Goal: Transaction & Acquisition: Purchase product/service

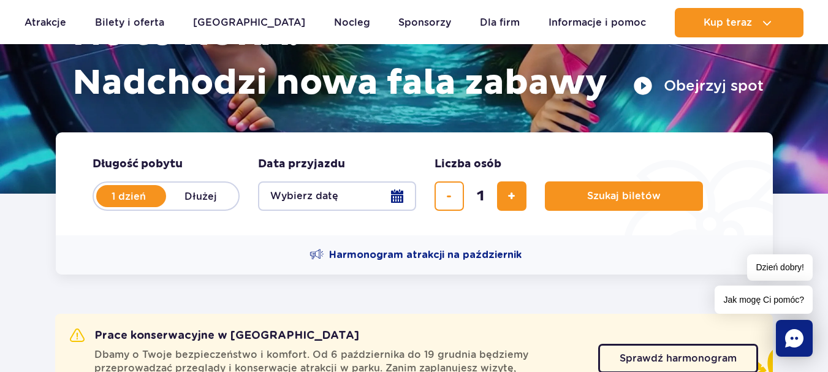
scroll to position [183, 0]
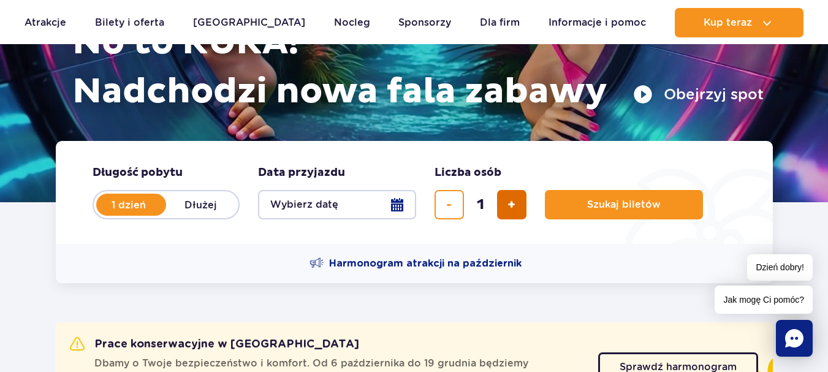
click at [510, 205] on span "dodaj bilet" at bounding box center [512, 205] width 8 height 0
click at [458, 201] on button "usuń bilet" at bounding box center [449, 204] width 29 height 29
type input "1"
click at [397, 205] on button "Wybierz datę" at bounding box center [337, 204] width 158 height 29
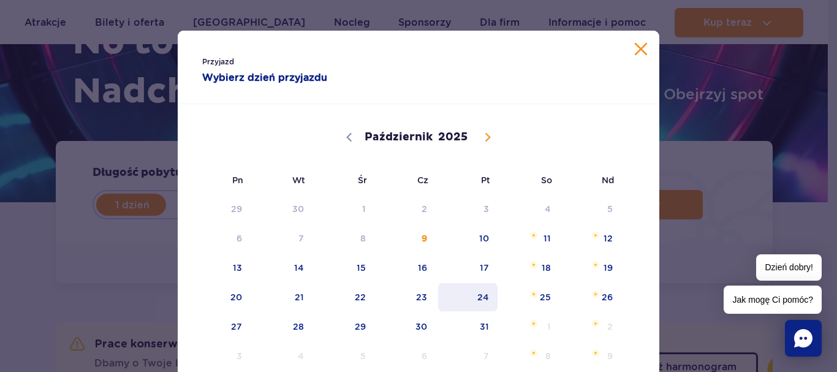
click at [475, 292] on span "24" at bounding box center [468, 297] width 62 height 28
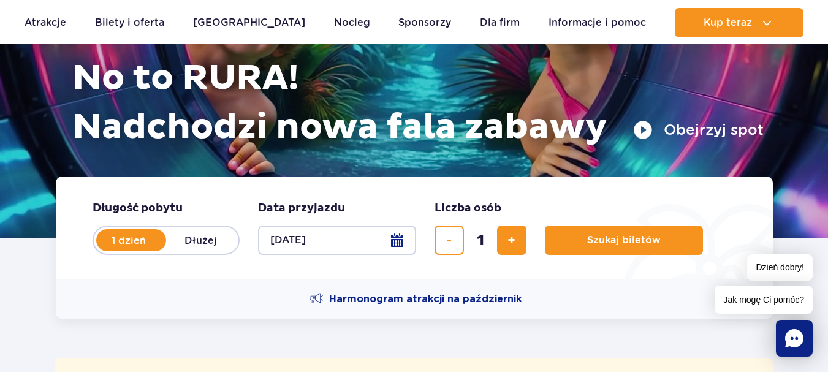
scroll to position [165, 0]
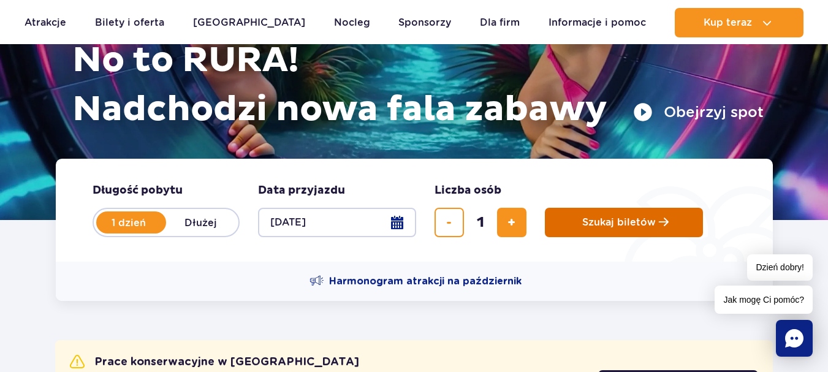
click at [621, 221] on span "Szukaj biletów" at bounding box center [619, 222] width 74 height 11
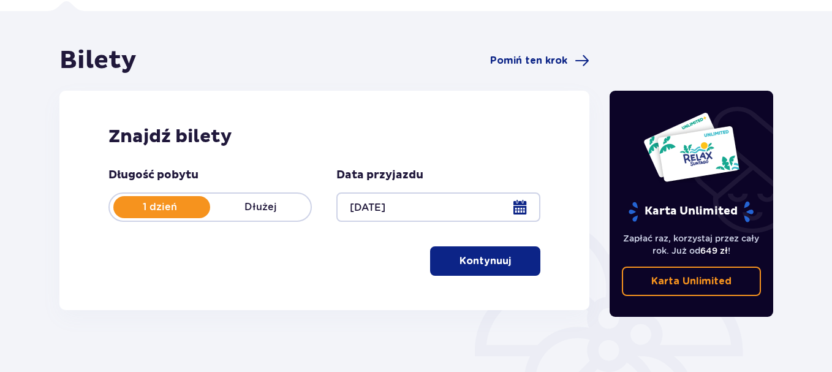
scroll to position [90, 0]
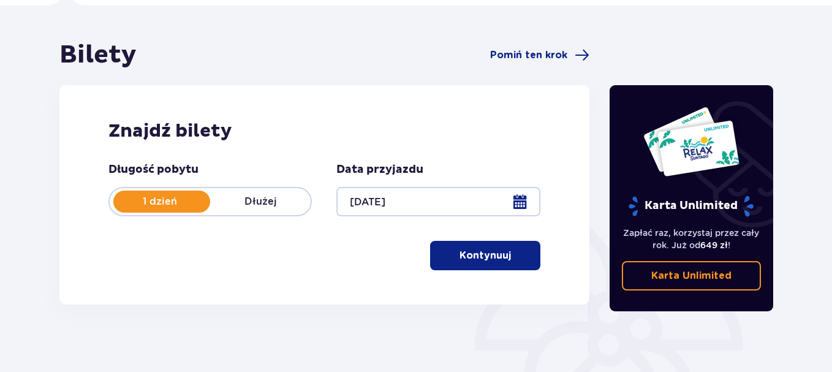
click at [461, 253] on p "Kontynuuj" at bounding box center [485, 255] width 51 height 13
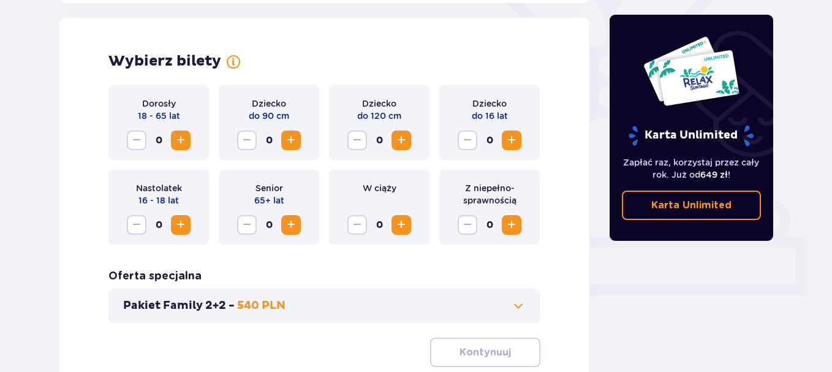
scroll to position [341, 0]
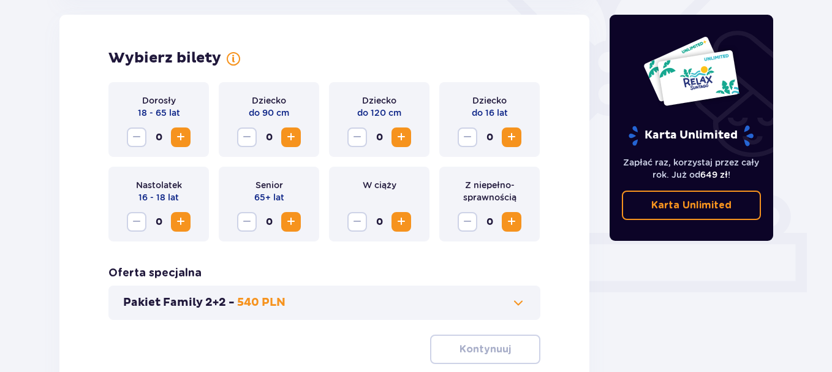
click at [184, 139] on span "Zwiększ" at bounding box center [180, 137] width 15 height 15
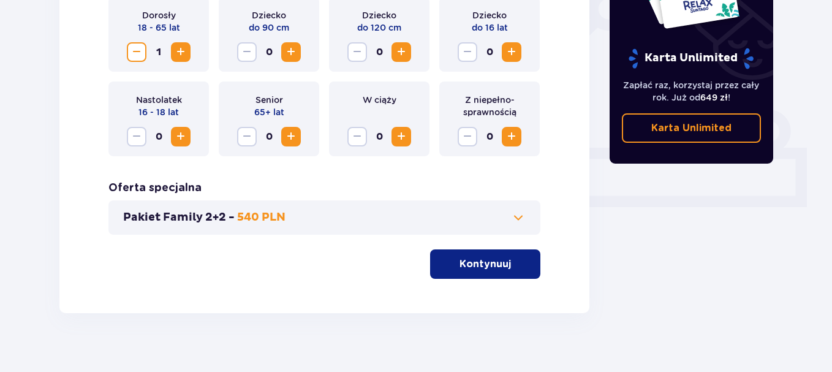
scroll to position [441, 0]
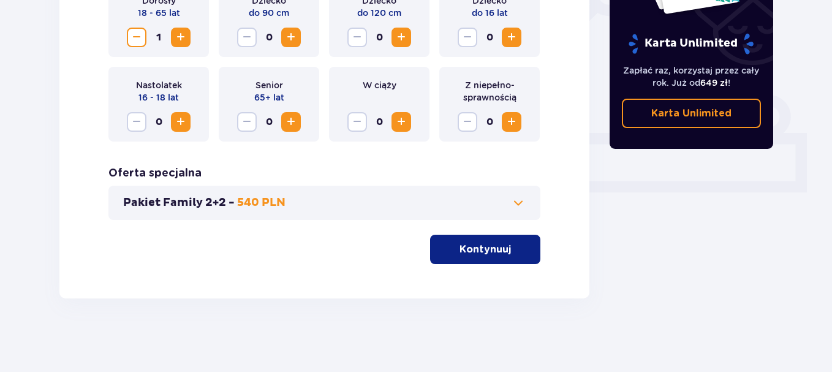
click at [460, 253] on p "Kontynuuj" at bounding box center [485, 249] width 51 height 13
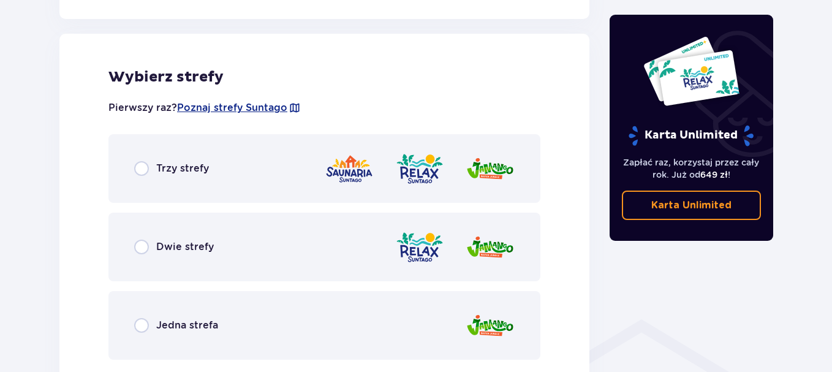
scroll to position [680, 0]
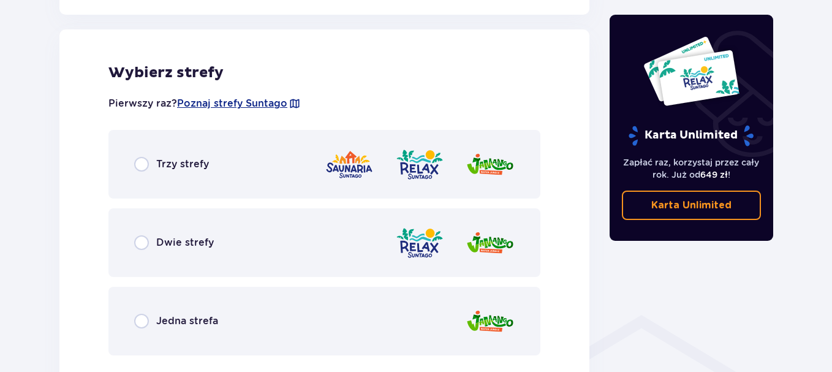
click at [252, 256] on div "Dwie strefy" at bounding box center [324, 242] width 432 height 69
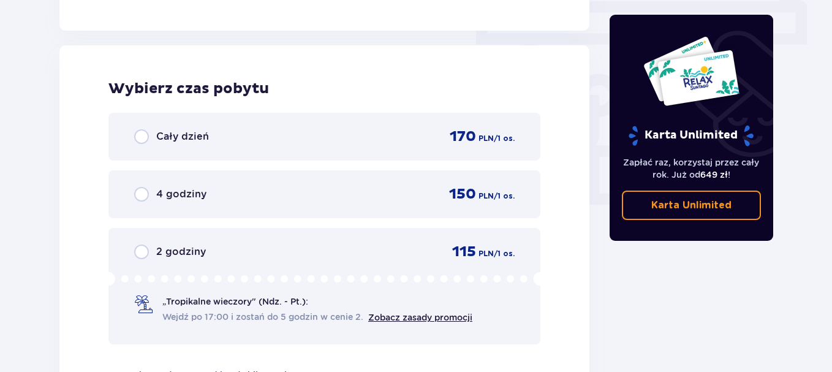
scroll to position [1107, 0]
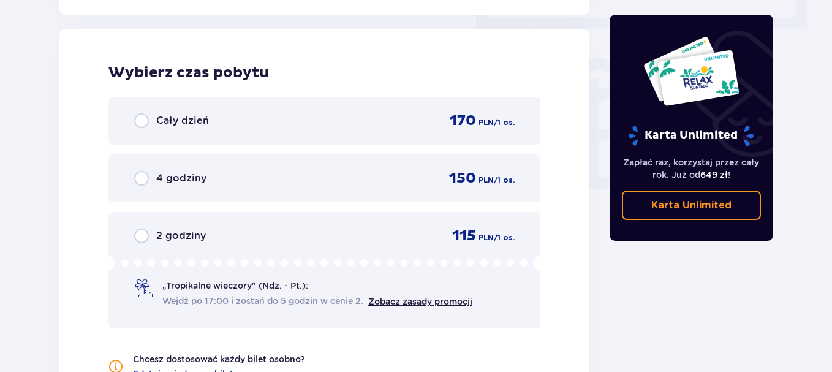
click at [219, 246] on div "2 godziny 115 PLN / 1 os. „Tropikalne wieczory" (Ndz. - Pt.): Wejdź po 17:00 i …" at bounding box center [324, 270] width 432 height 116
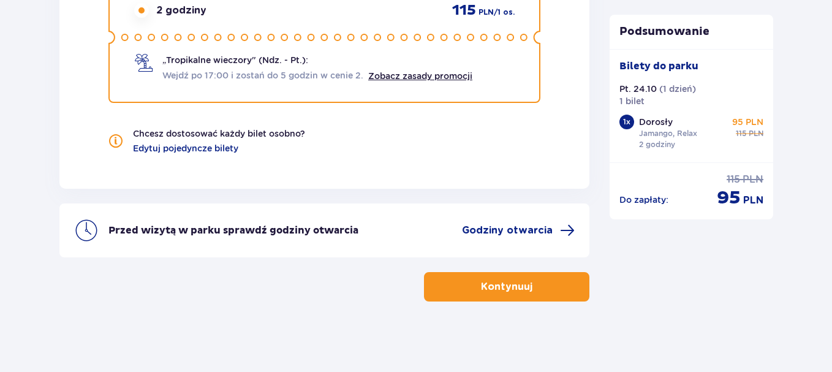
scroll to position [1324, 0]
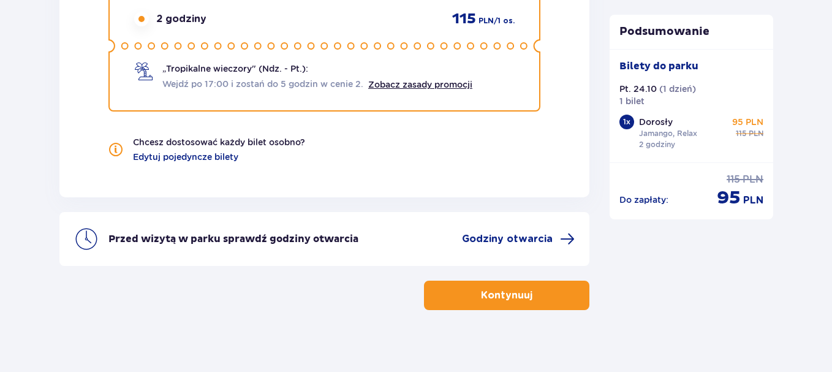
click at [561, 299] on button "Kontynuuj" at bounding box center [506, 295] width 165 height 29
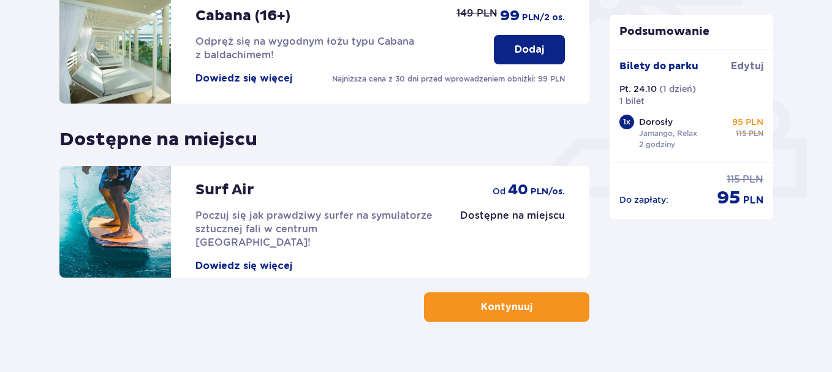
scroll to position [459, 0]
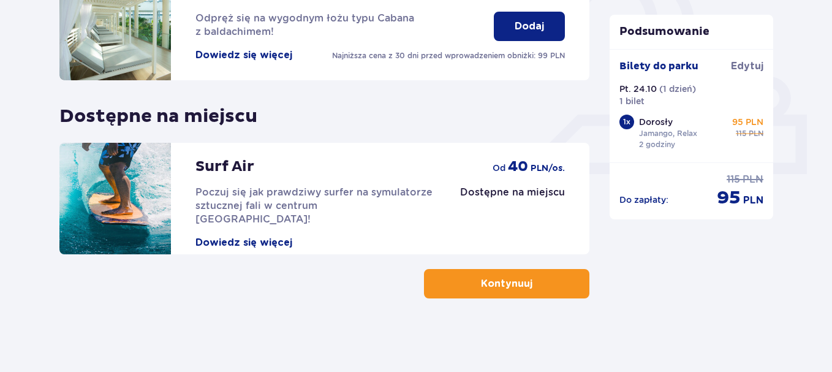
click at [503, 284] on p "Kontynuuj" at bounding box center [506, 283] width 51 height 13
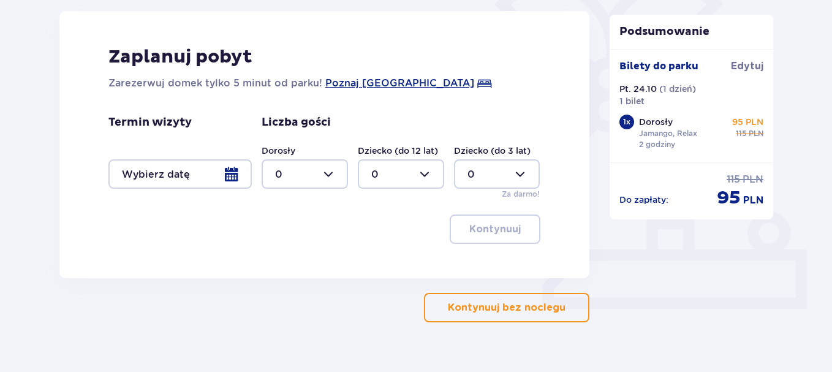
scroll to position [348, 0]
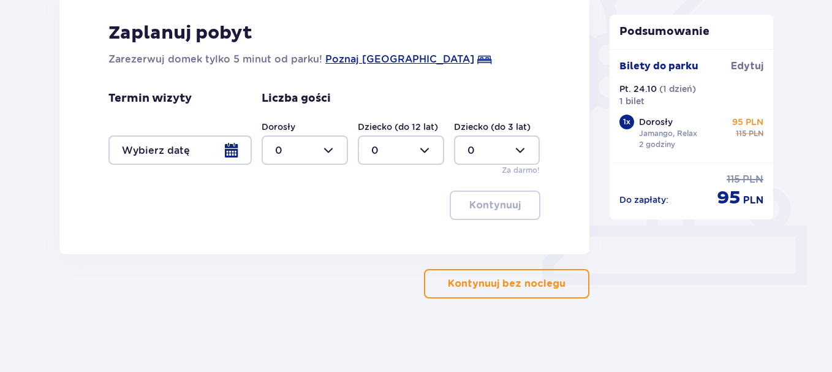
click at [482, 289] on p "Kontynuuj bez noclegu" at bounding box center [507, 283] width 118 height 13
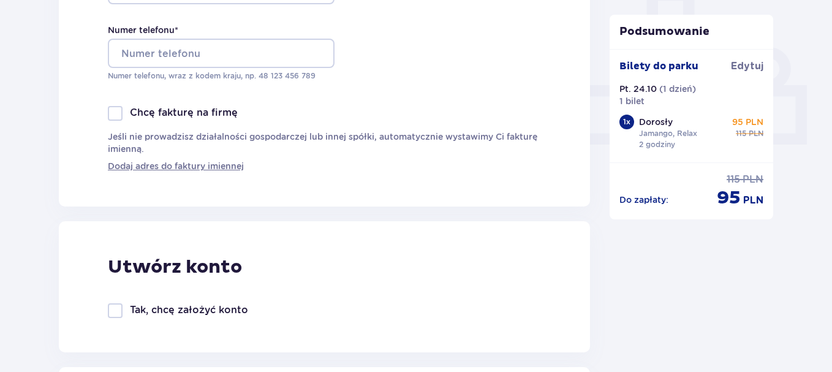
scroll to position [485, 0]
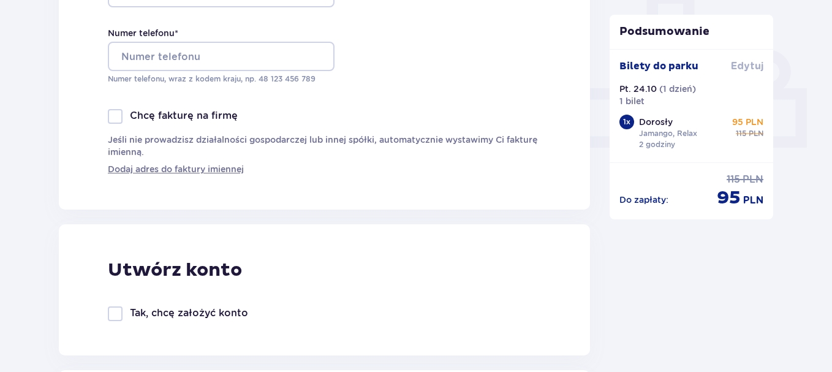
click at [750, 69] on span "Edytuj" at bounding box center [747, 65] width 32 height 13
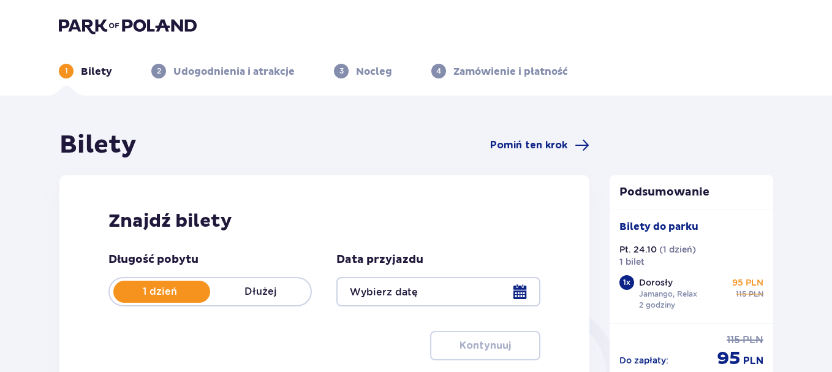
type input "[DATE]"
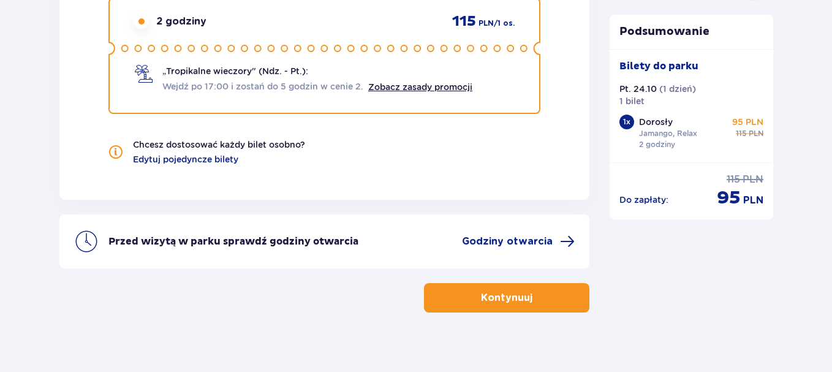
scroll to position [1336, 0]
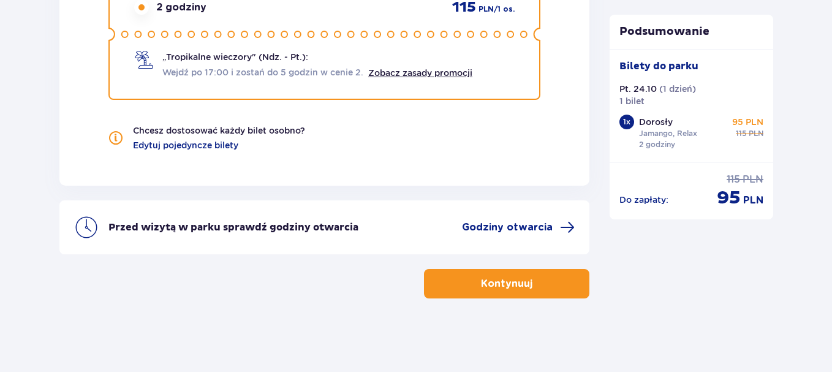
click at [582, 286] on button "Kontynuuj" at bounding box center [506, 283] width 165 height 29
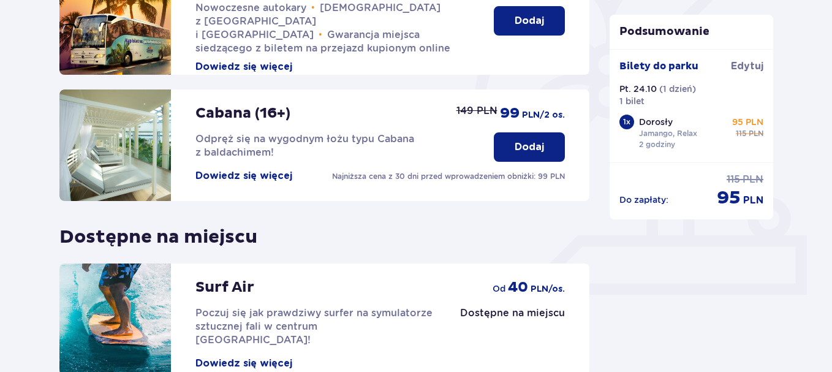
scroll to position [459, 0]
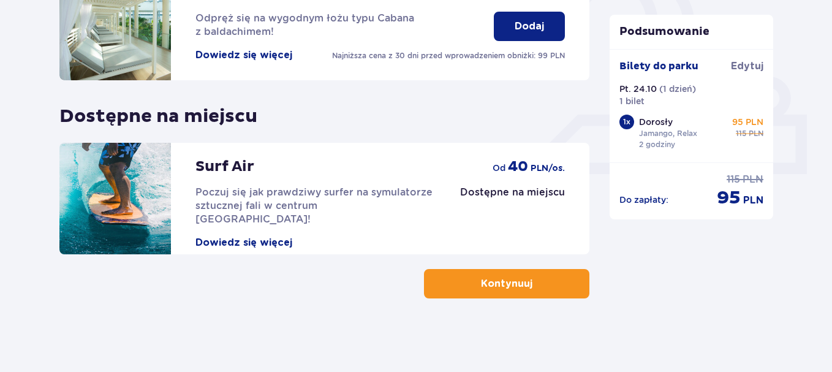
click at [550, 291] on button "Kontynuuj" at bounding box center [506, 283] width 165 height 29
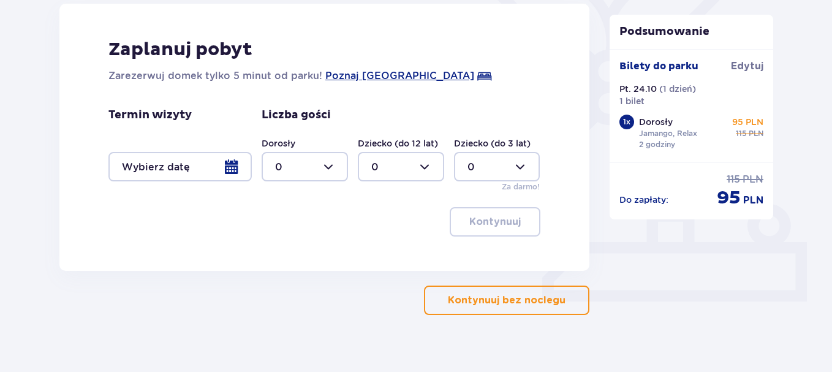
scroll to position [348, 0]
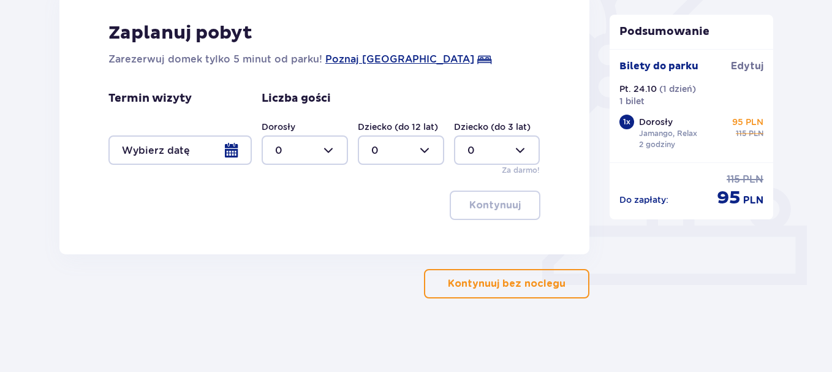
click at [479, 277] on p "Kontynuuj bez noclegu" at bounding box center [507, 283] width 118 height 13
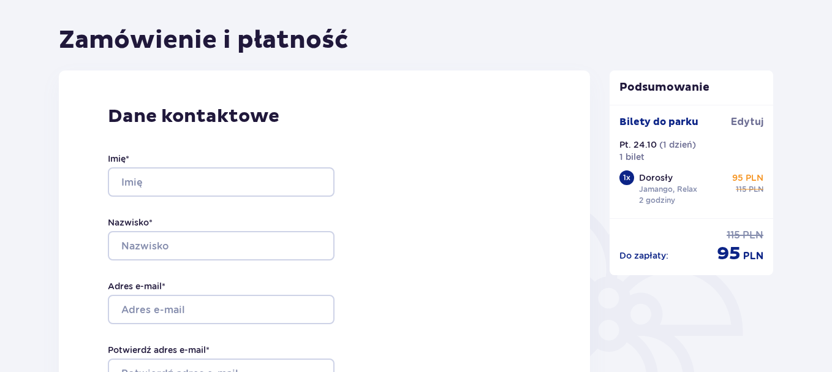
scroll to position [156, 0]
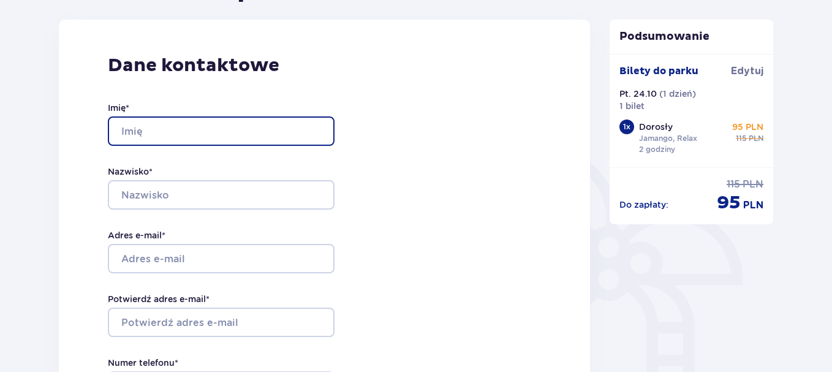
click at [308, 137] on input "Imię *" at bounding box center [221, 130] width 227 height 29
type input "Sebastian"
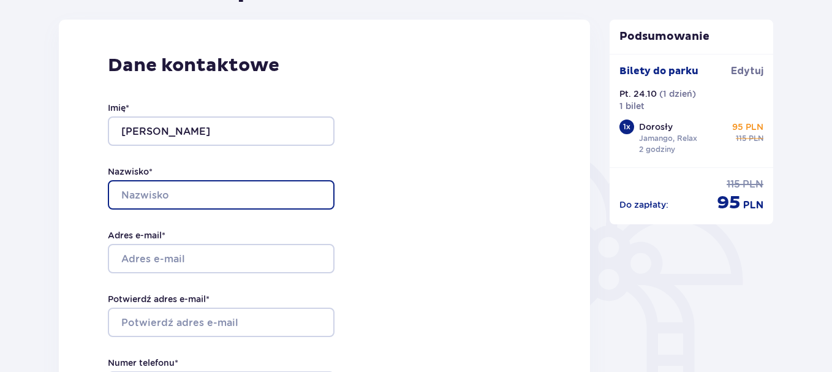
click at [190, 196] on input "Nazwisko *" at bounding box center [221, 194] width 227 height 29
type input "Borowski"
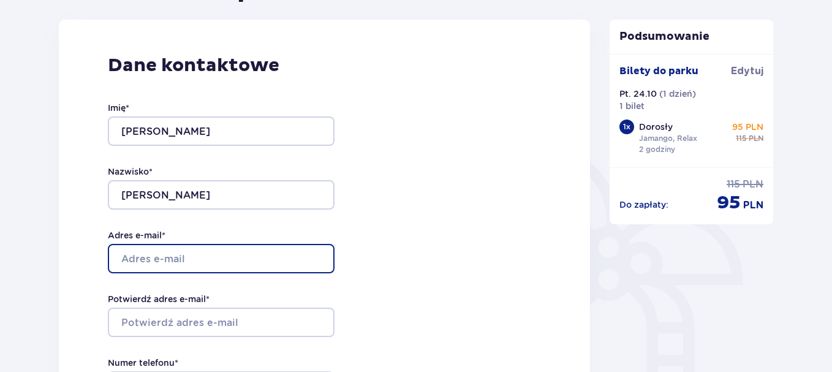
click at [201, 257] on input "Adres e-mail *" at bounding box center [221, 258] width 227 height 29
type input "sebekja88@gmail.com"
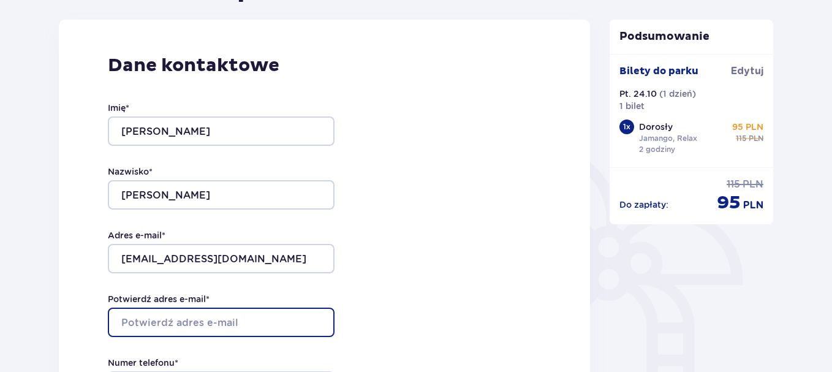
click at [192, 321] on input "Potwierdź adres e-mail *" at bounding box center [221, 322] width 227 height 29
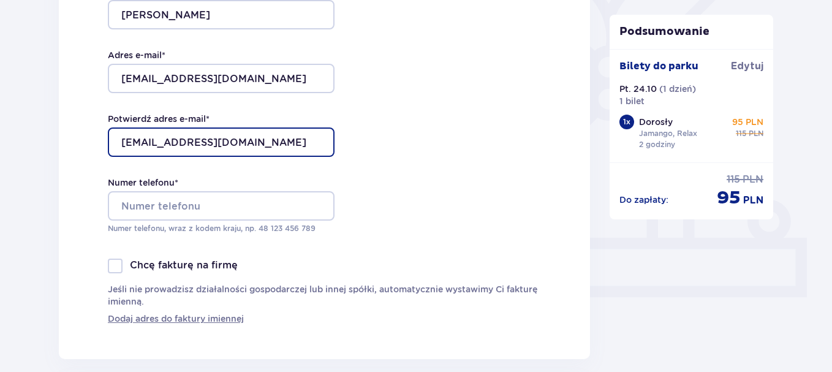
scroll to position [405, 0]
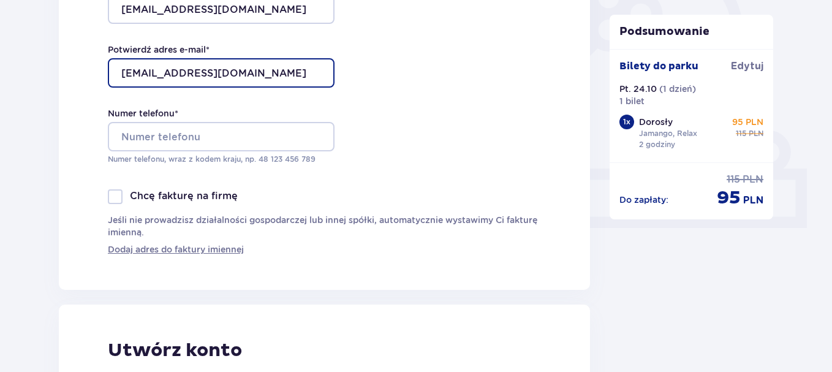
type input "sebekja88@gmail.com"
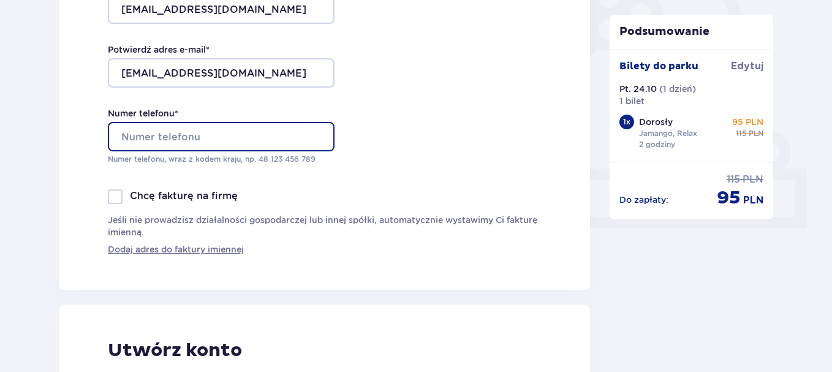
click at [264, 135] on input "Numer telefonu *" at bounding box center [221, 136] width 227 height 29
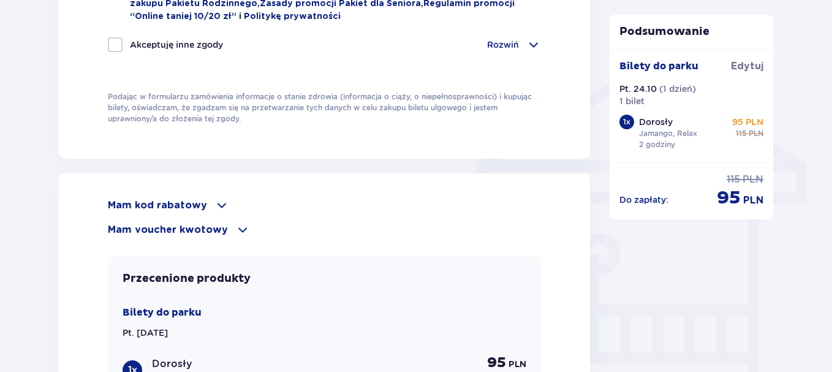
scroll to position [953, 0]
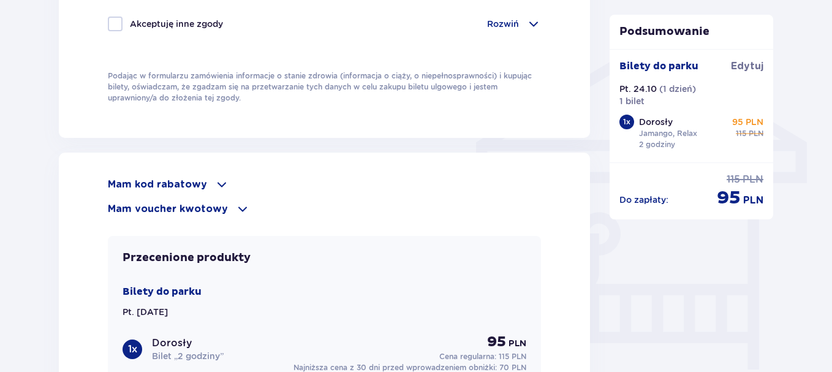
type input "508347416"
click at [188, 186] on p "Mam kod rabatowy" at bounding box center [157, 184] width 99 height 13
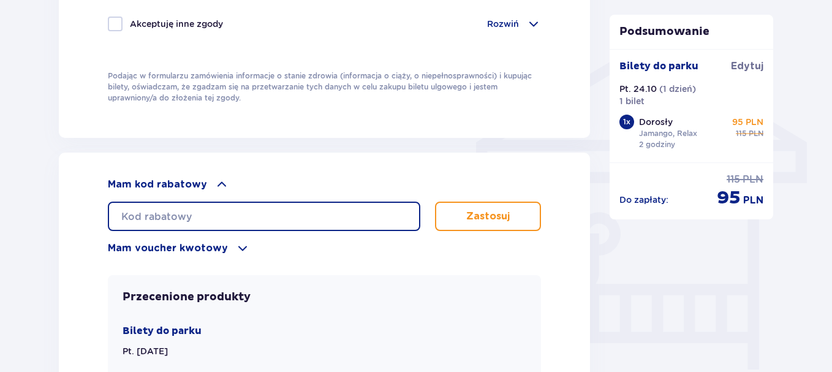
click at [188, 207] on input "text" at bounding box center [264, 216] width 313 height 29
type input "LDD4SPAJWC9E9H"
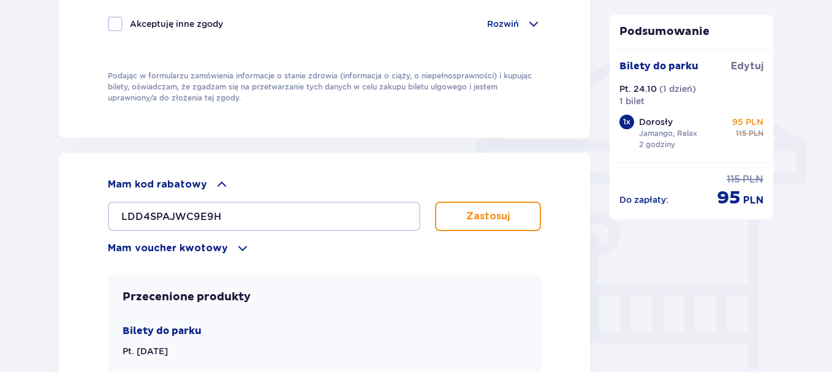
click at [454, 213] on button "Zastosuj" at bounding box center [488, 216] width 106 height 29
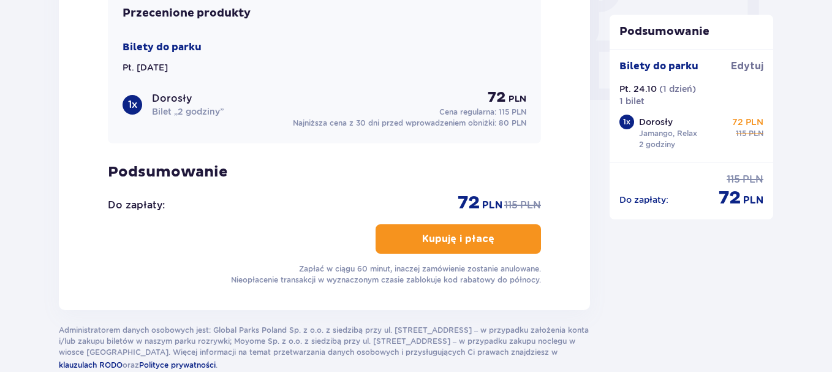
scroll to position [1223, 0]
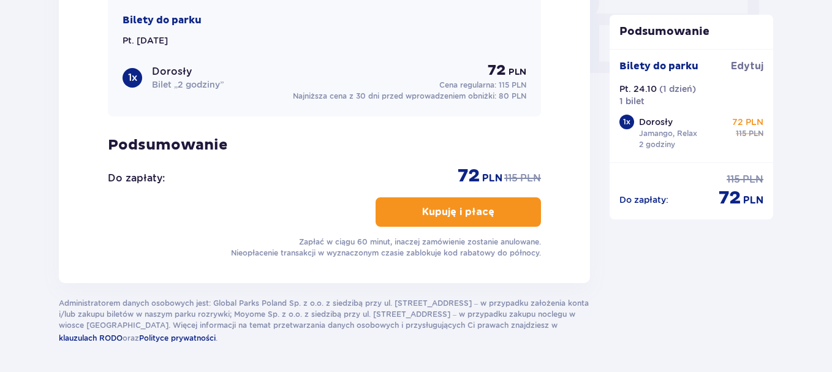
click at [472, 207] on p "Kupuję i płacę" at bounding box center [458, 211] width 72 height 13
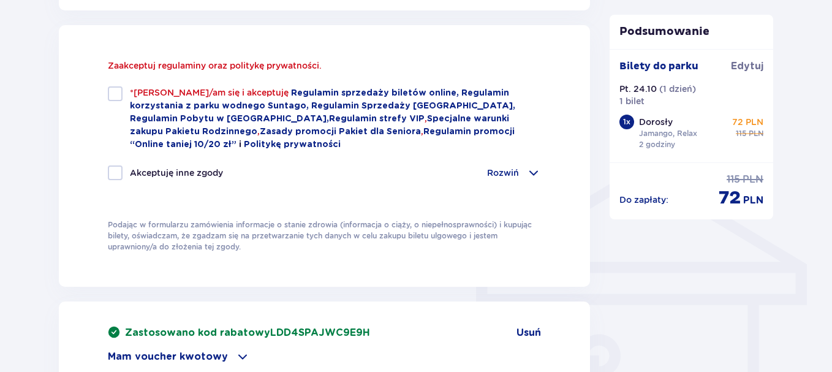
scroll to position [829, 0]
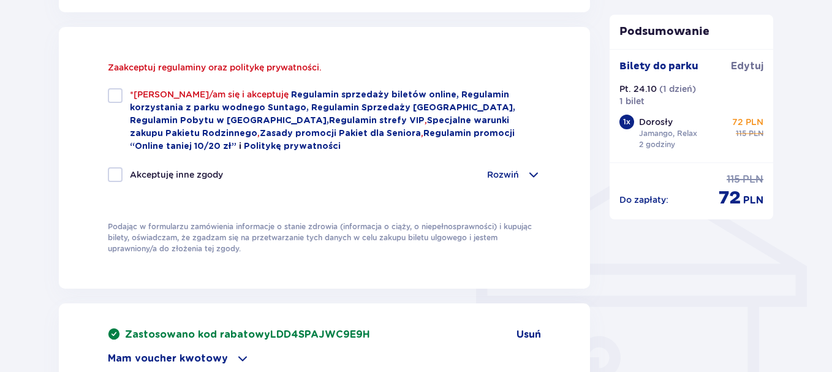
click at [118, 95] on div at bounding box center [115, 95] width 15 height 15
checkbox input "true"
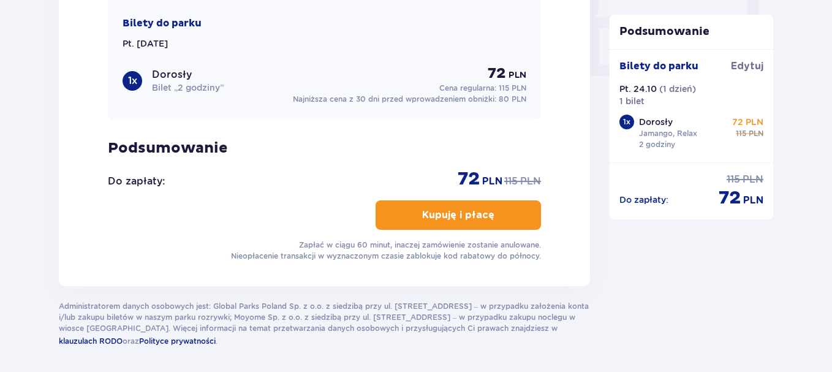
scroll to position [1249, 0]
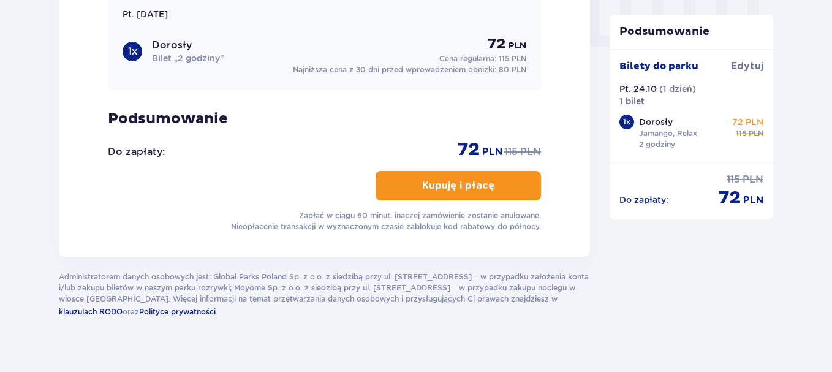
click at [491, 188] on span "button" at bounding box center [497, 185] width 15 height 15
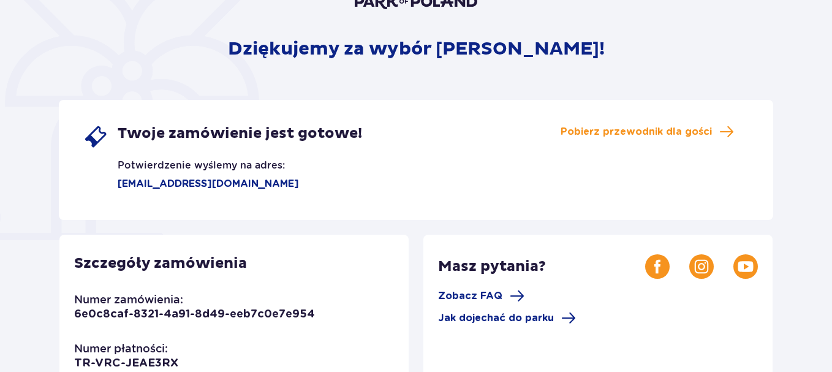
scroll to position [6, 0]
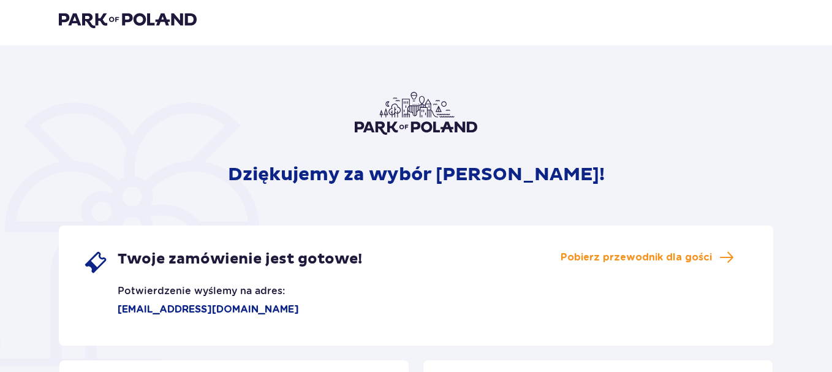
drag, startPoint x: 156, startPoint y: 9, endPoint x: 151, endPoint y: 22, distance: 13.6
click at [151, 22] on header at bounding box center [416, 19] width 832 height 51
click at [151, 22] on img at bounding box center [128, 19] width 138 height 17
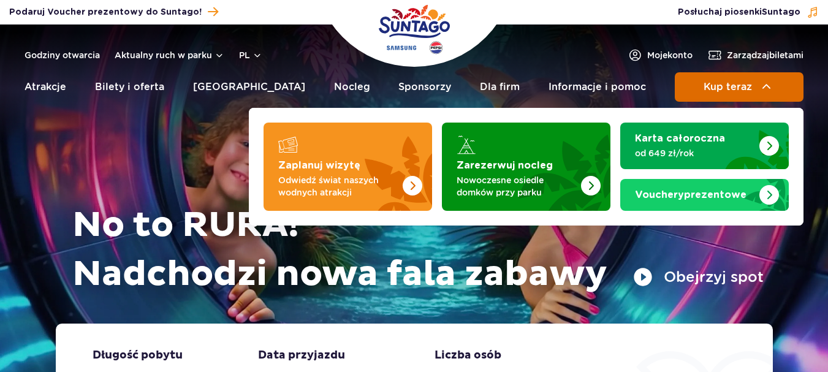
click at [732, 80] on button "Kup teraz" at bounding box center [739, 86] width 129 height 29
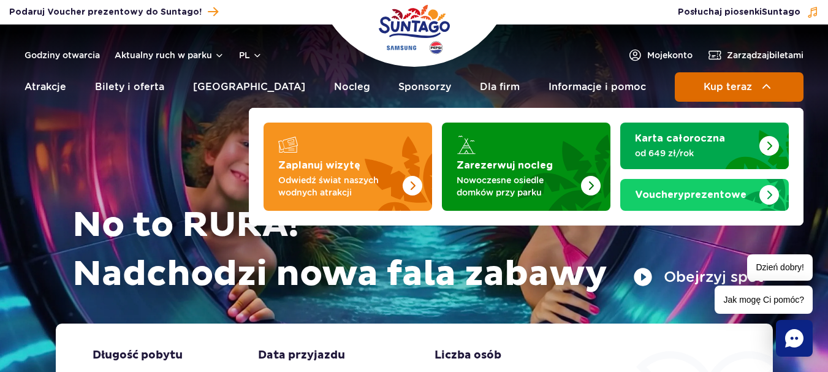
click at [767, 86] on img at bounding box center [766, 87] width 15 height 15
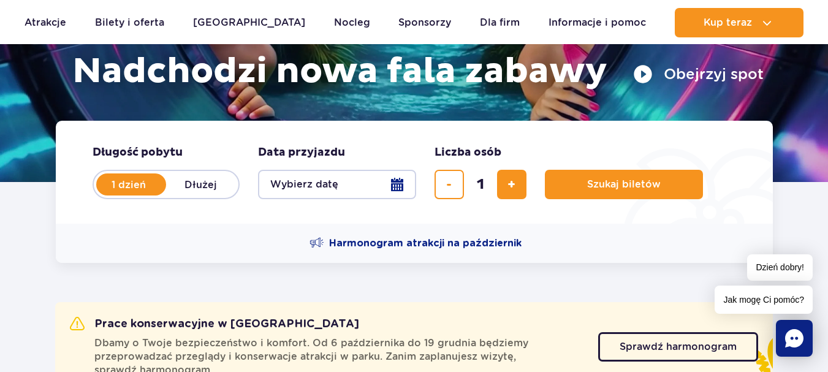
scroll to position [230, 0]
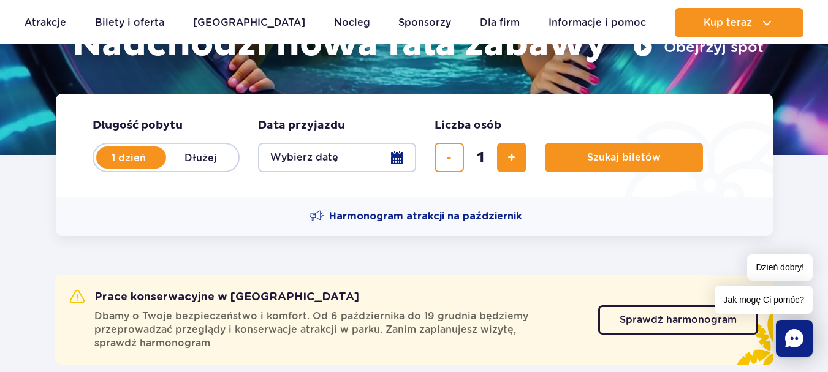
click at [398, 155] on button "Wybierz datę" at bounding box center [337, 157] width 158 height 29
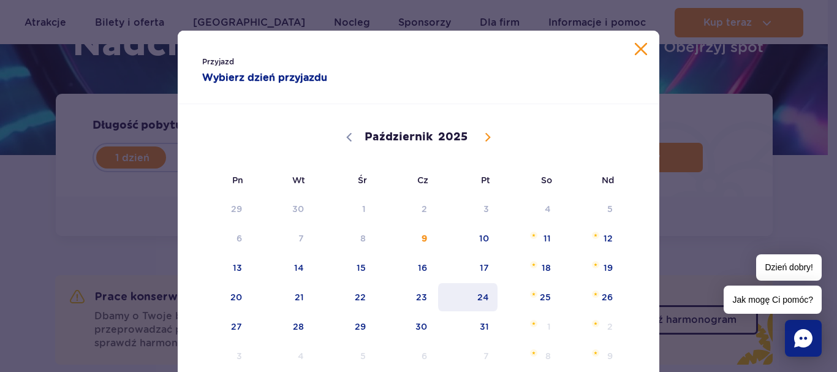
click at [475, 292] on span "24" at bounding box center [468, 297] width 62 height 28
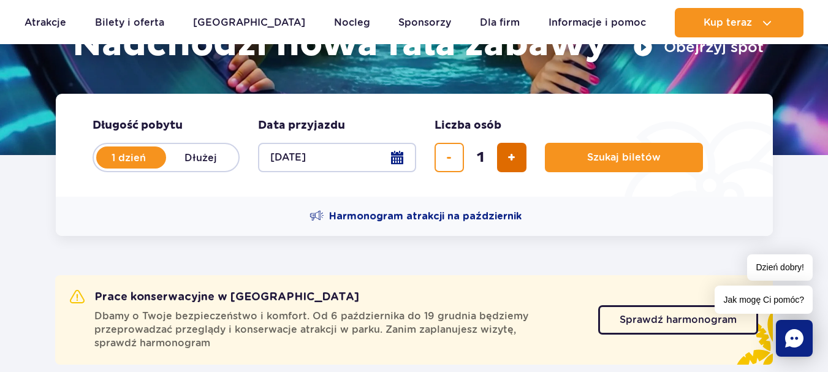
click at [515, 158] on span "dodaj bilet" at bounding box center [512, 158] width 8 height 0
type input "2"
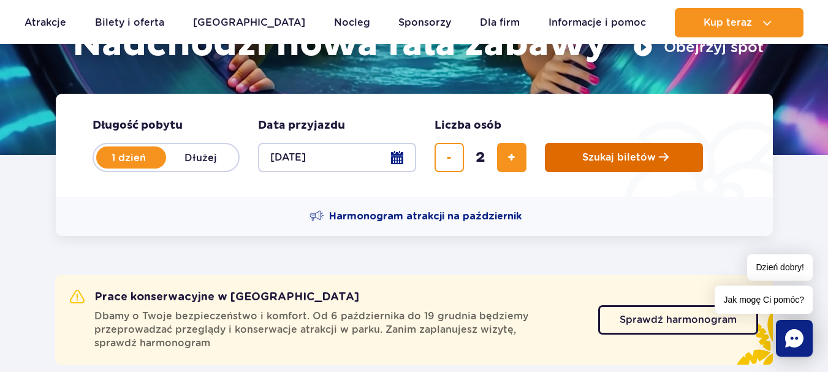
click at [601, 152] on span "Szukaj biletów" at bounding box center [619, 157] width 74 height 11
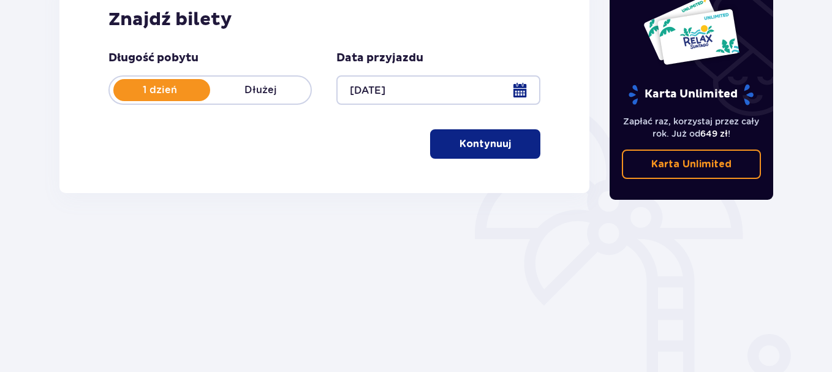
scroll to position [222, 0]
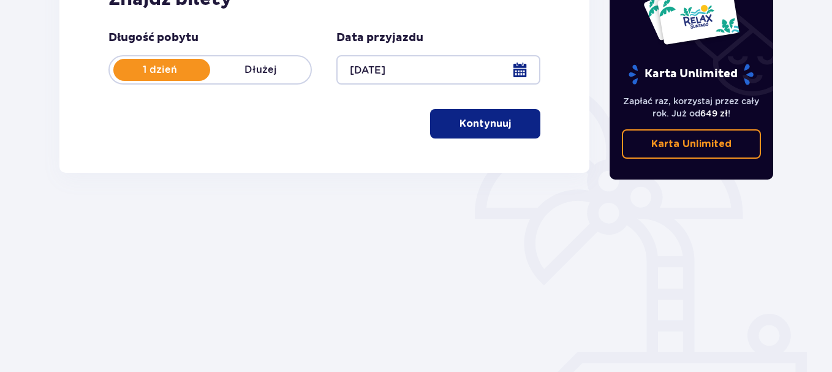
click at [508, 128] on span "button" at bounding box center [513, 123] width 15 height 15
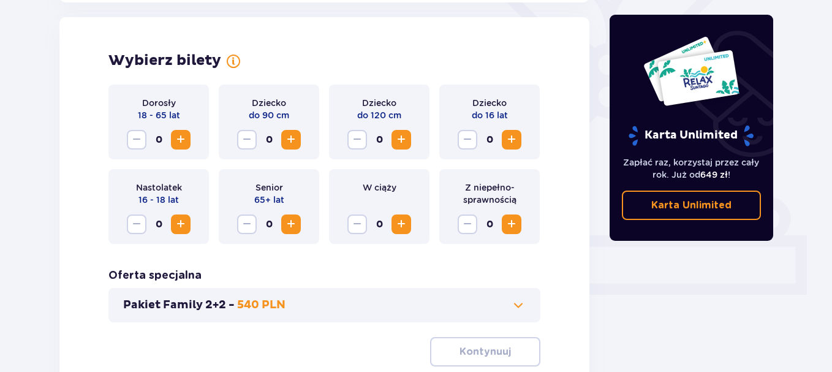
scroll to position [341, 0]
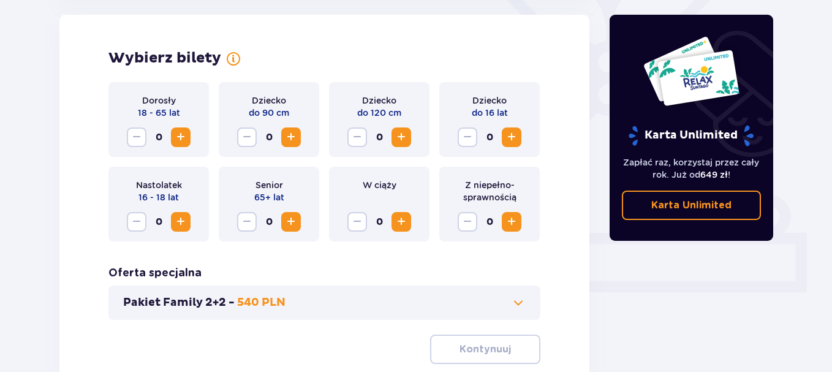
click at [175, 136] on span "Zwiększ" at bounding box center [180, 137] width 15 height 15
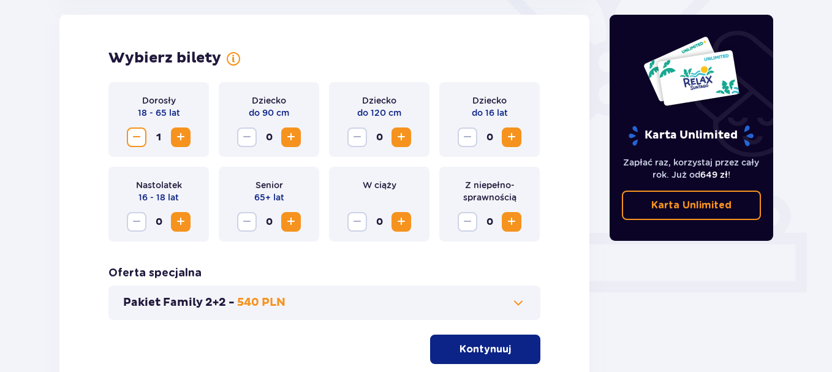
click at [175, 136] on span "Zwiększ" at bounding box center [180, 137] width 15 height 15
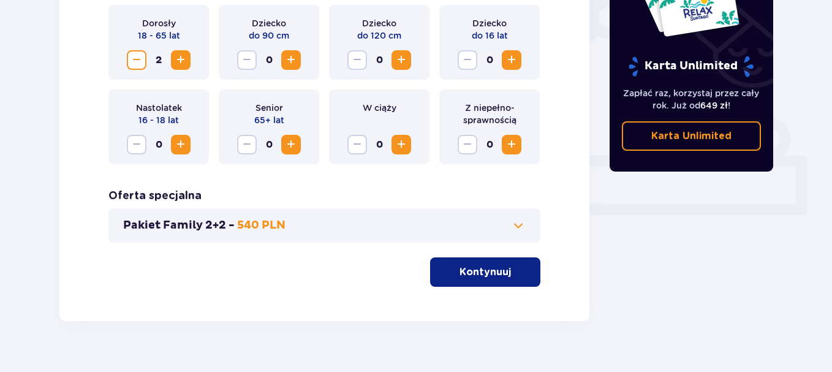
scroll to position [441, 0]
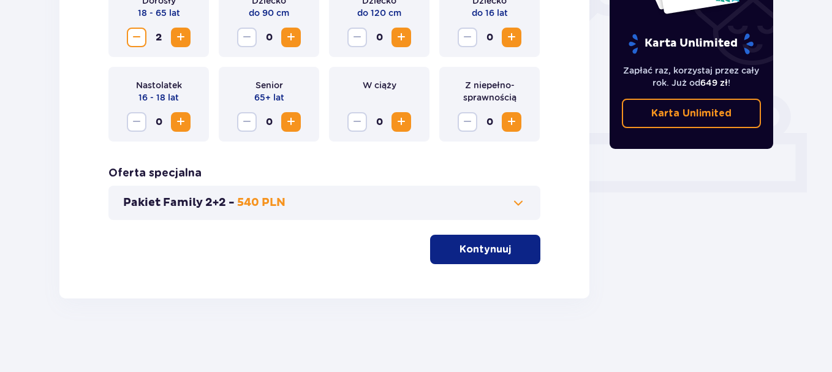
click at [518, 245] on span "button" at bounding box center [513, 249] width 15 height 15
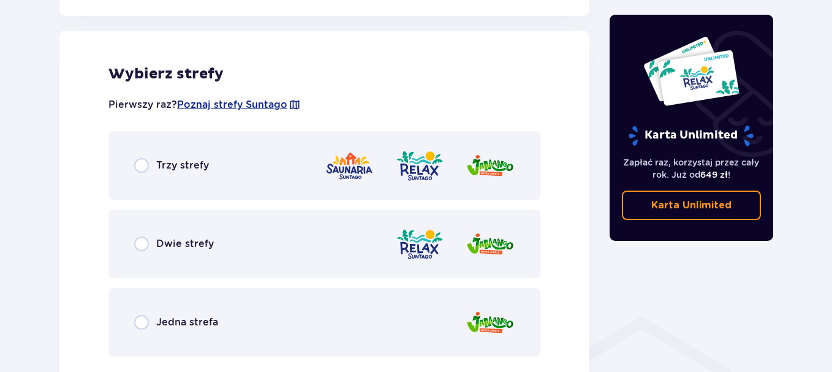
scroll to position [680, 0]
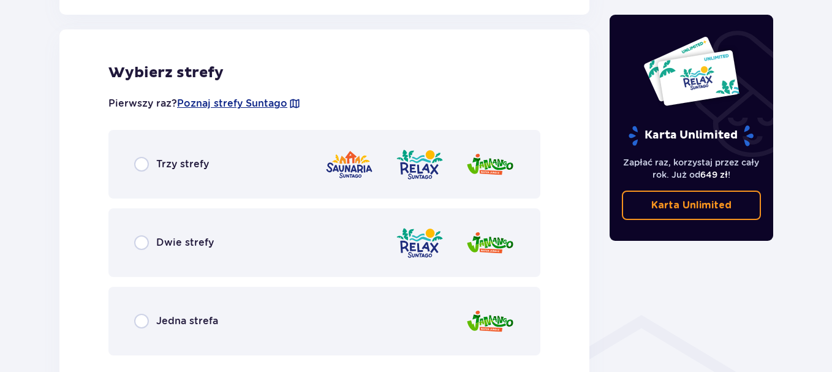
click at [284, 231] on div "Dwie strefy" at bounding box center [324, 242] width 432 height 69
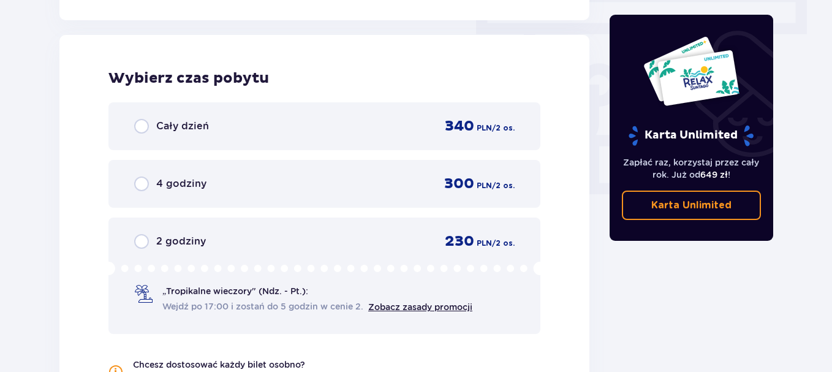
scroll to position [1107, 0]
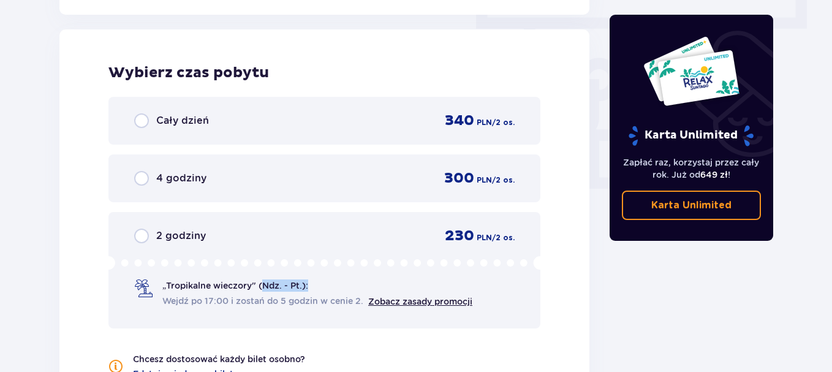
click at [266, 292] on div "„Tropikalne wieczory" (Ndz. - Pt.): Wejdź po 17:00 i zostań do 5 godzin w cenie…" at bounding box center [317, 294] width 310 height 28
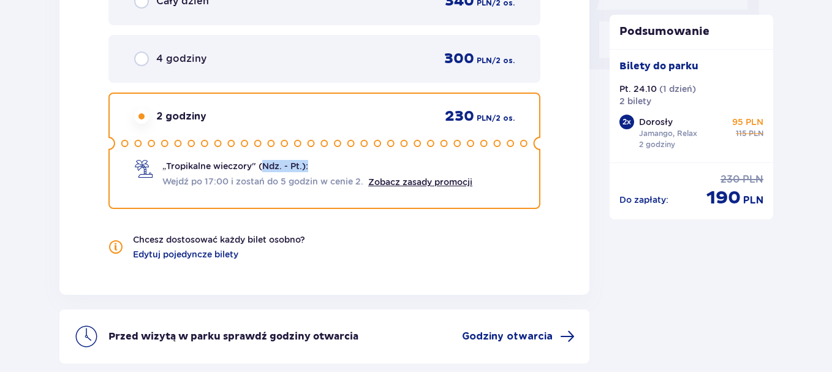
scroll to position [1336, 0]
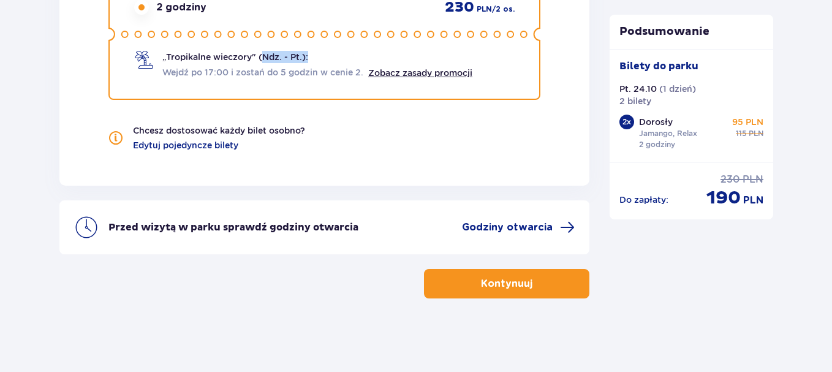
click at [487, 283] on p "Kontynuuj" at bounding box center [506, 283] width 51 height 13
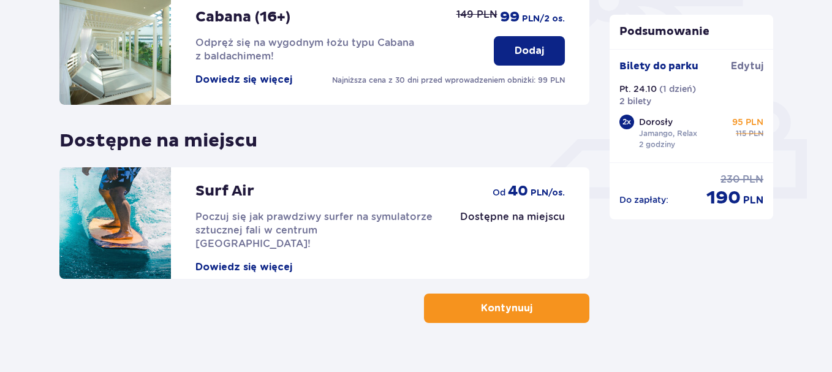
scroll to position [459, 0]
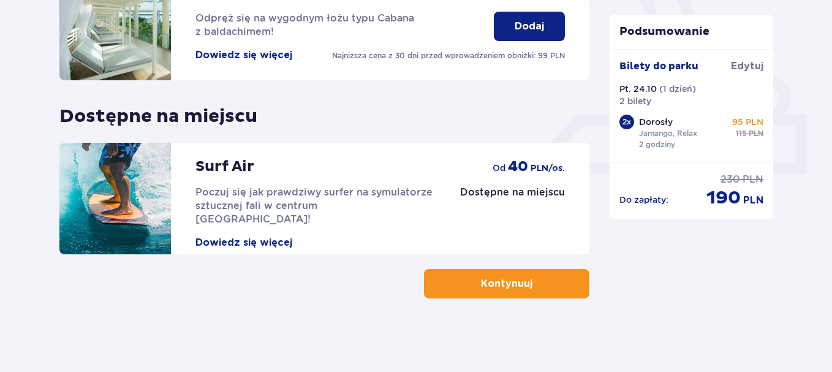
click at [559, 286] on button "Kontynuuj" at bounding box center [506, 283] width 165 height 29
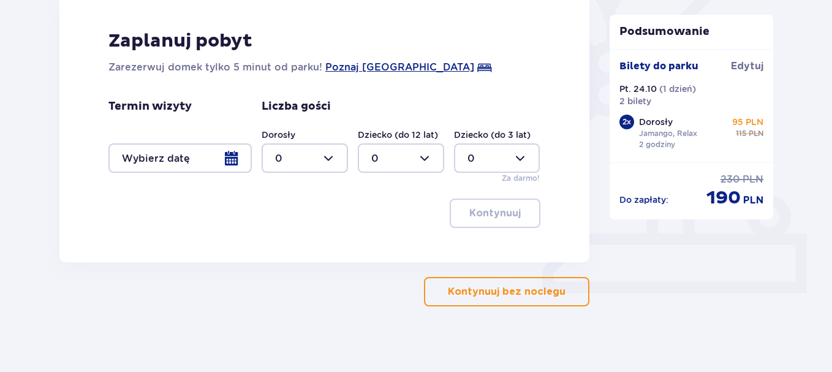
scroll to position [348, 0]
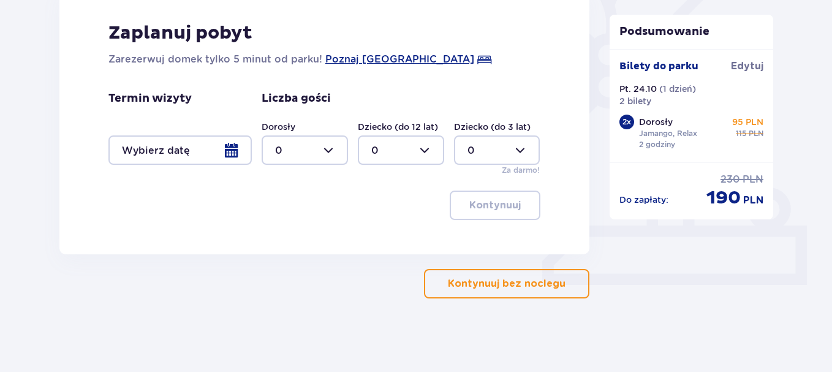
click at [519, 291] on button "Kontynuuj bez noclegu" at bounding box center [506, 283] width 165 height 29
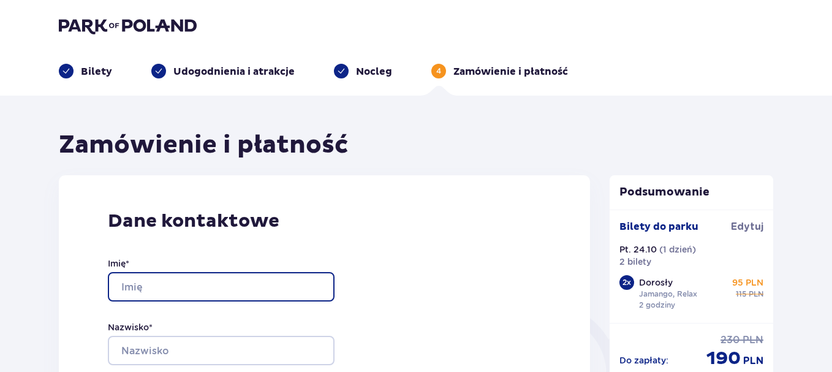
click at [227, 289] on input "Imię *" at bounding box center [221, 286] width 227 height 29
type input "Emilia"
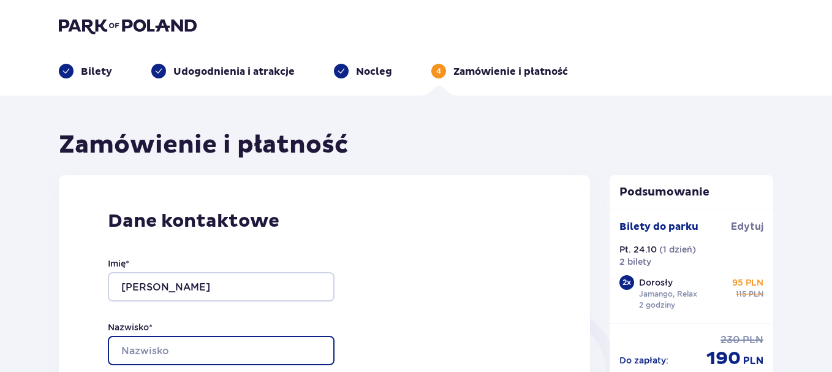
type input "Borowska"
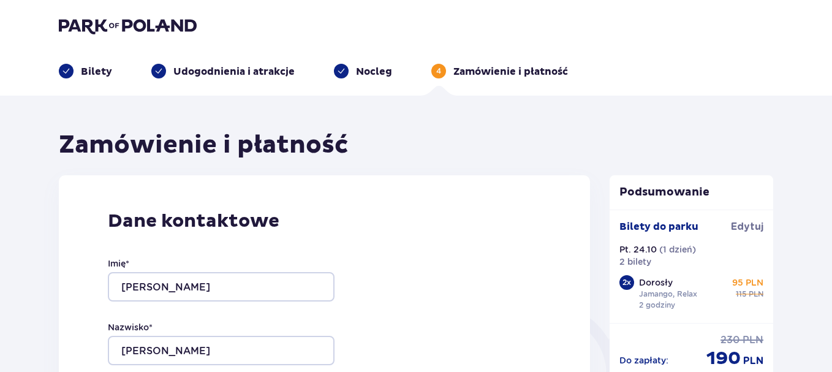
type input "[PERSON_NAME][EMAIL_ADDRESS][DOMAIN_NAME]"
type input "513622790"
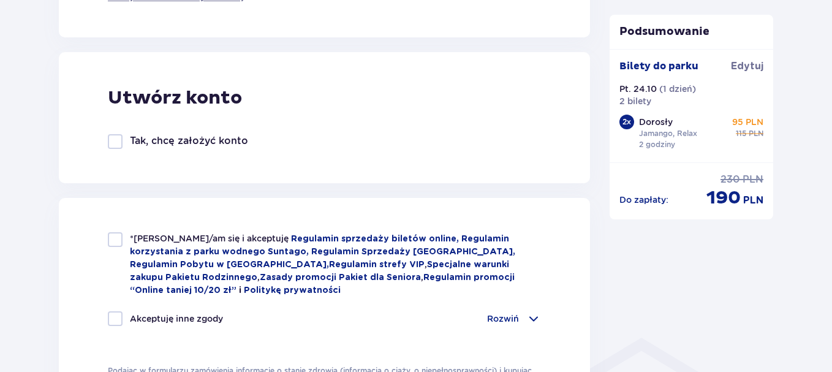
scroll to position [722, 0]
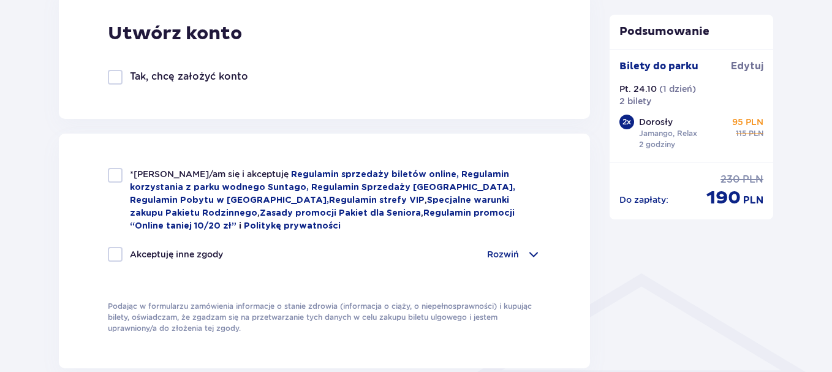
click at [112, 170] on div at bounding box center [115, 175] width 15 height 15
checkbox input "true"
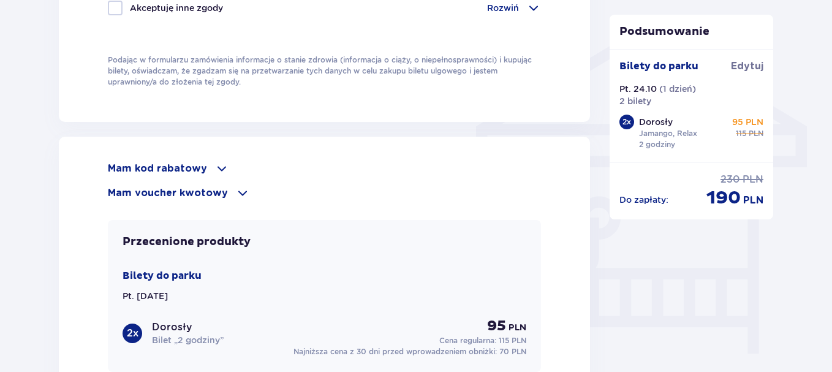
scroll to position [985, 0]
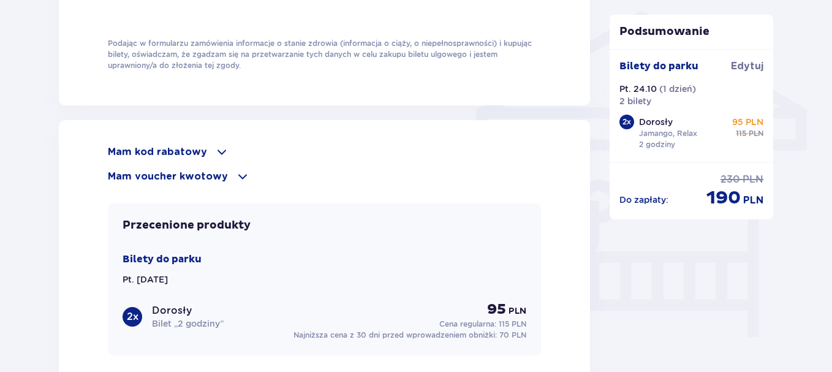
click at [197, 154] on p "Mam kod rabatowy" at bounding box center [157, 151] width 99 height 13
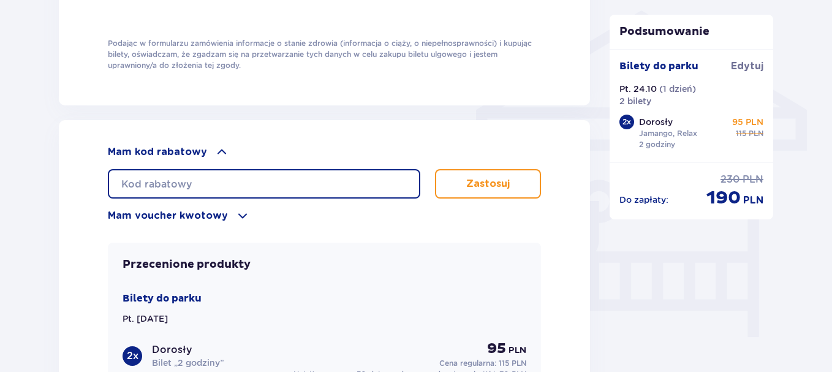
click at [196, 175] on input "text" at bounding box center [264, 183] width 313 height 29
type input "l"
type input "LDDSZW72CRIOA9"
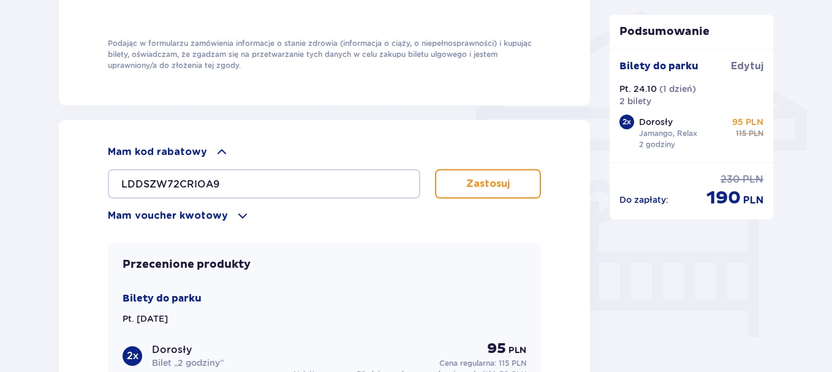
click at [492, 177] on p "Zastosuj" at bounding box center [488, 183] width 44 height 13
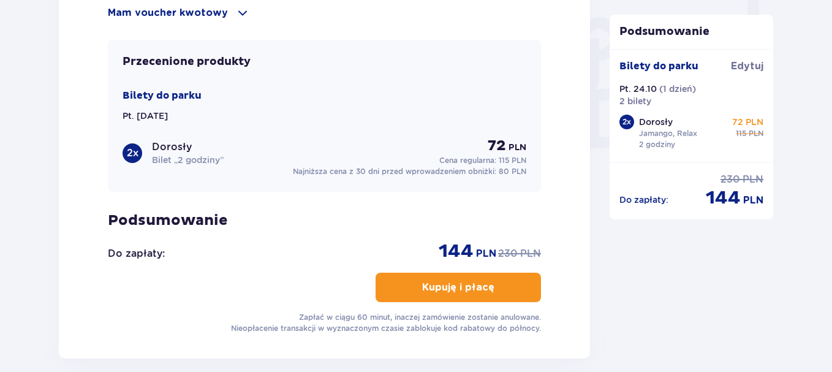
scroll to position [1190, 0]
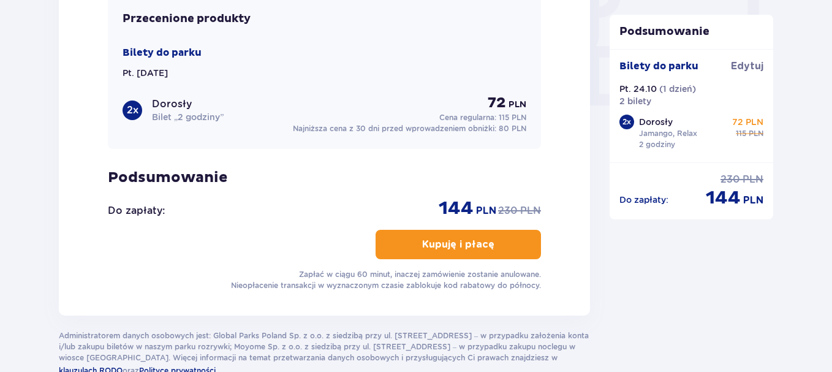
click at [483, 238] on p "Kupuję i płacę" at bounding box center [458, 244] width 72 height 13
